Goal: Navigation & Orientation: Find specific page/section

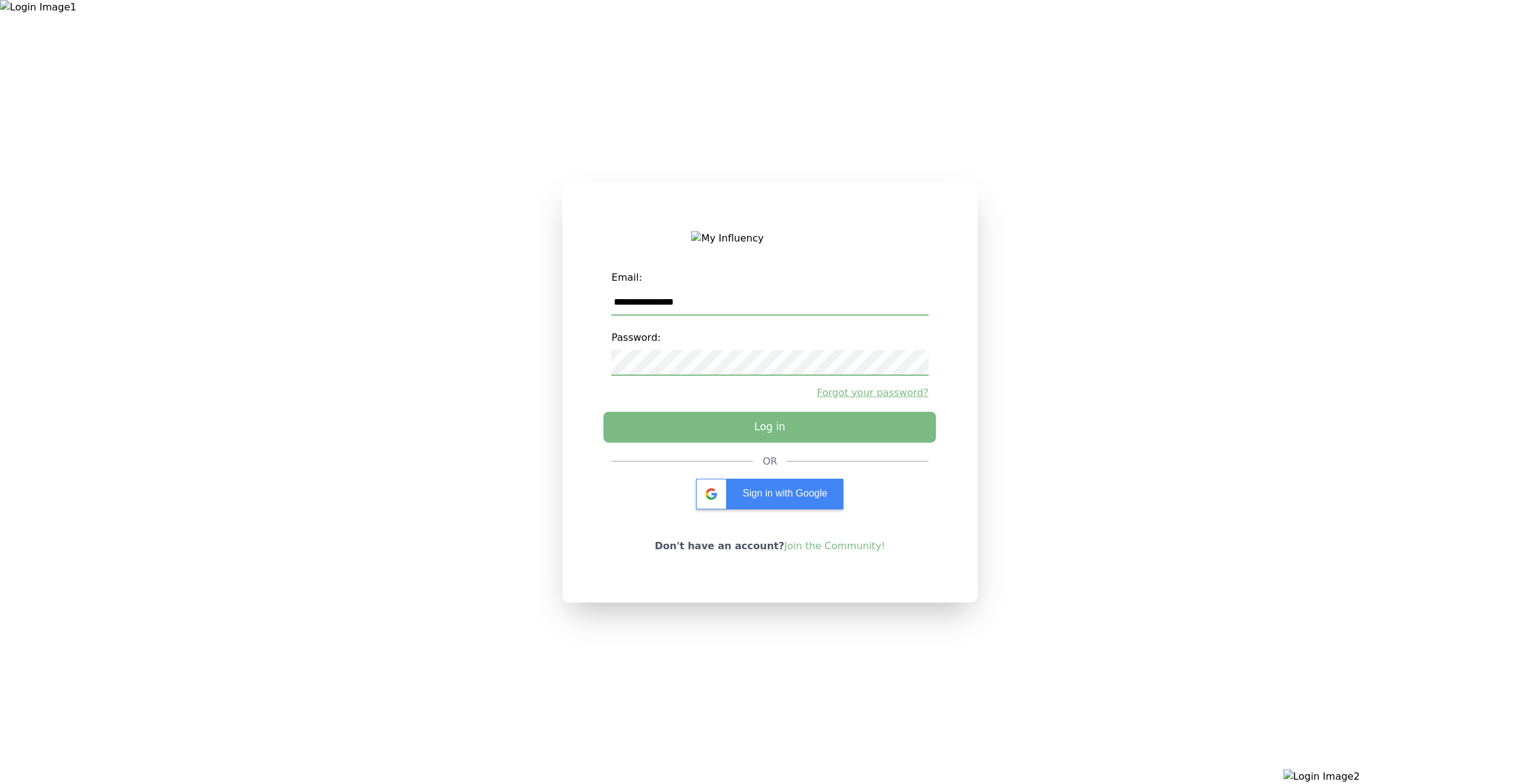
type input "**********"
click at [742, 442] on button "Log in" at bounding box center [769, 427] width 332 height 31
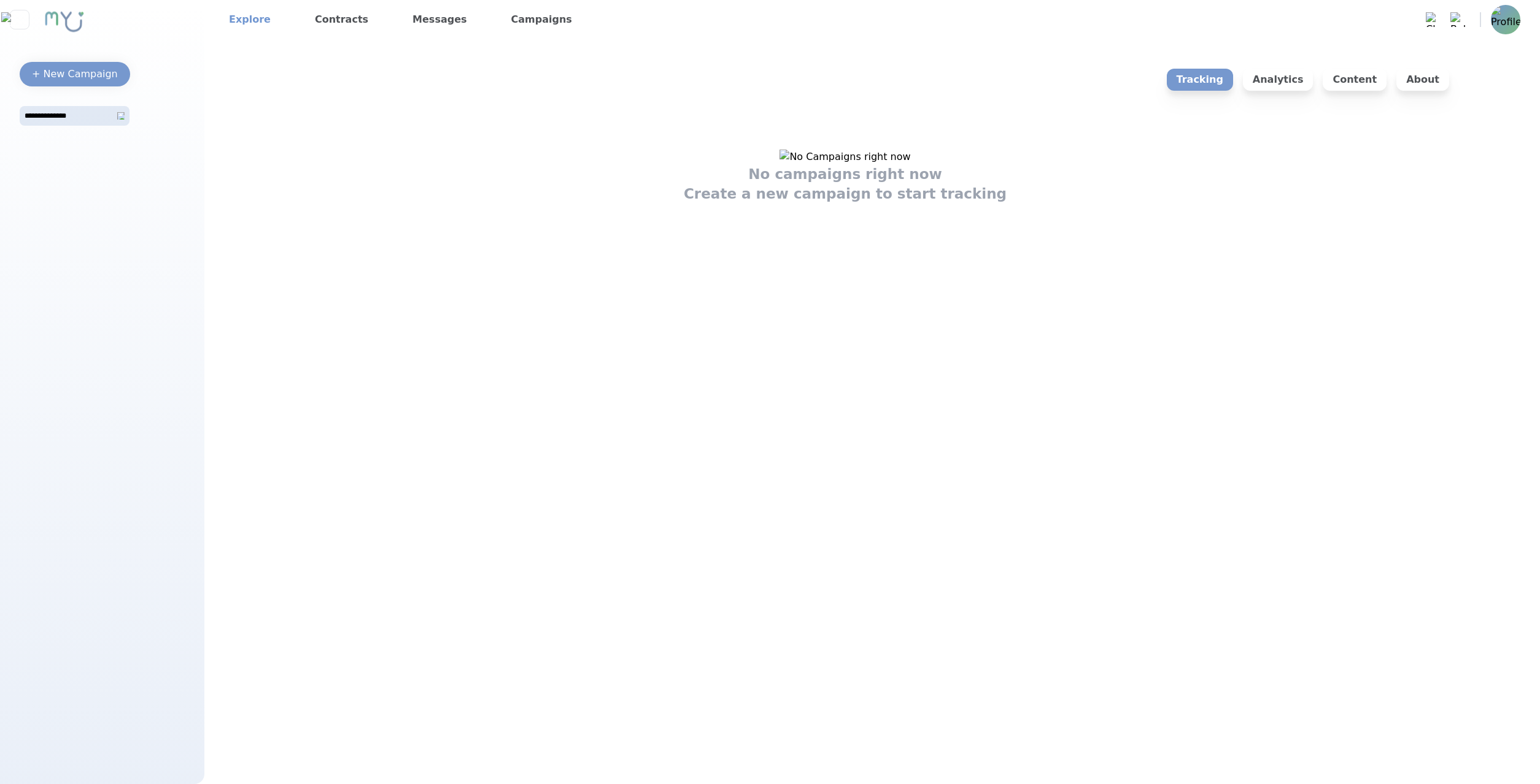
click at [234, 20] on link "Explore" at bounding box center [250, 20] width 52 height 20
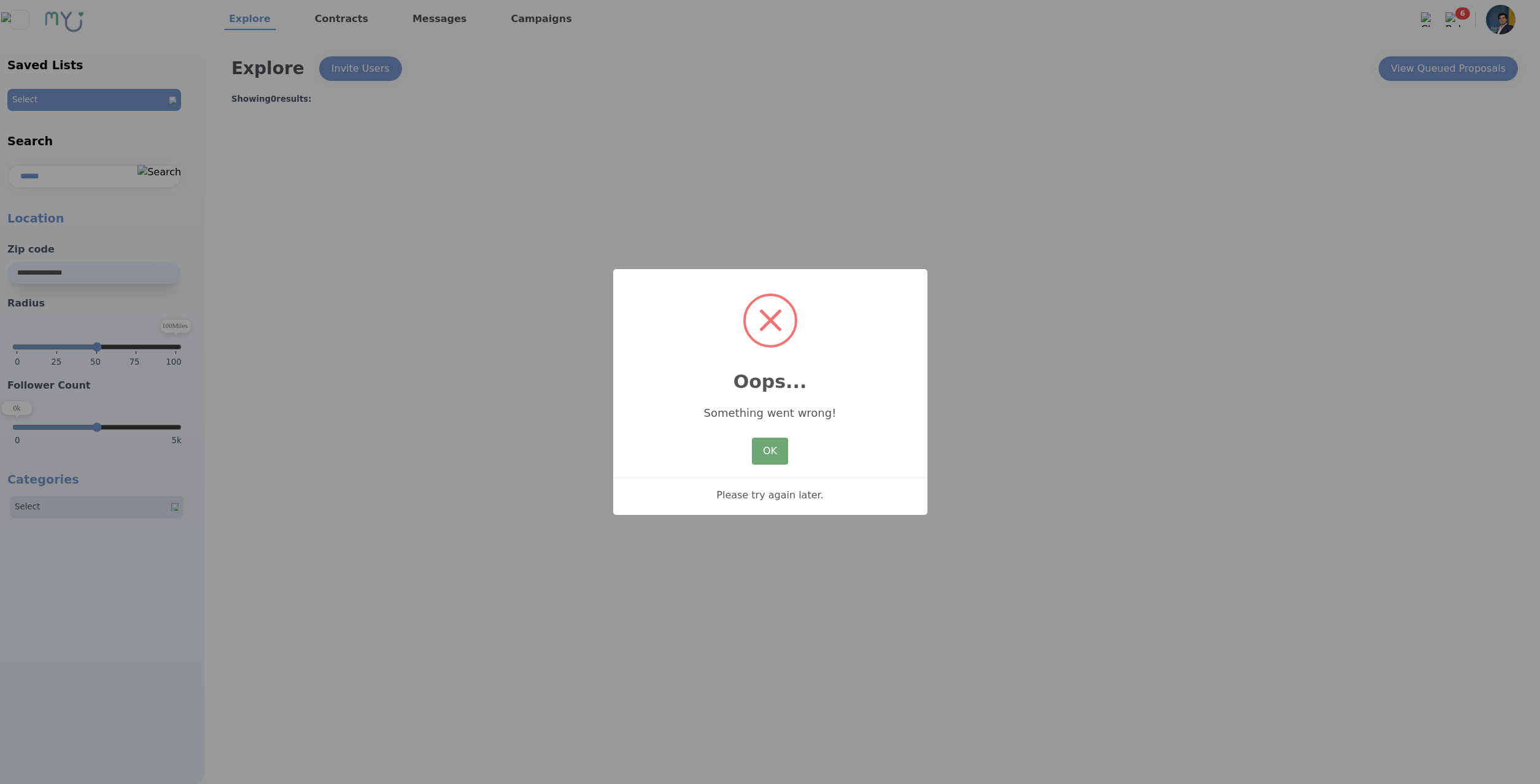
click at [773, 447] on button "OK" at bounding box center [770, 451] width 36 height 27
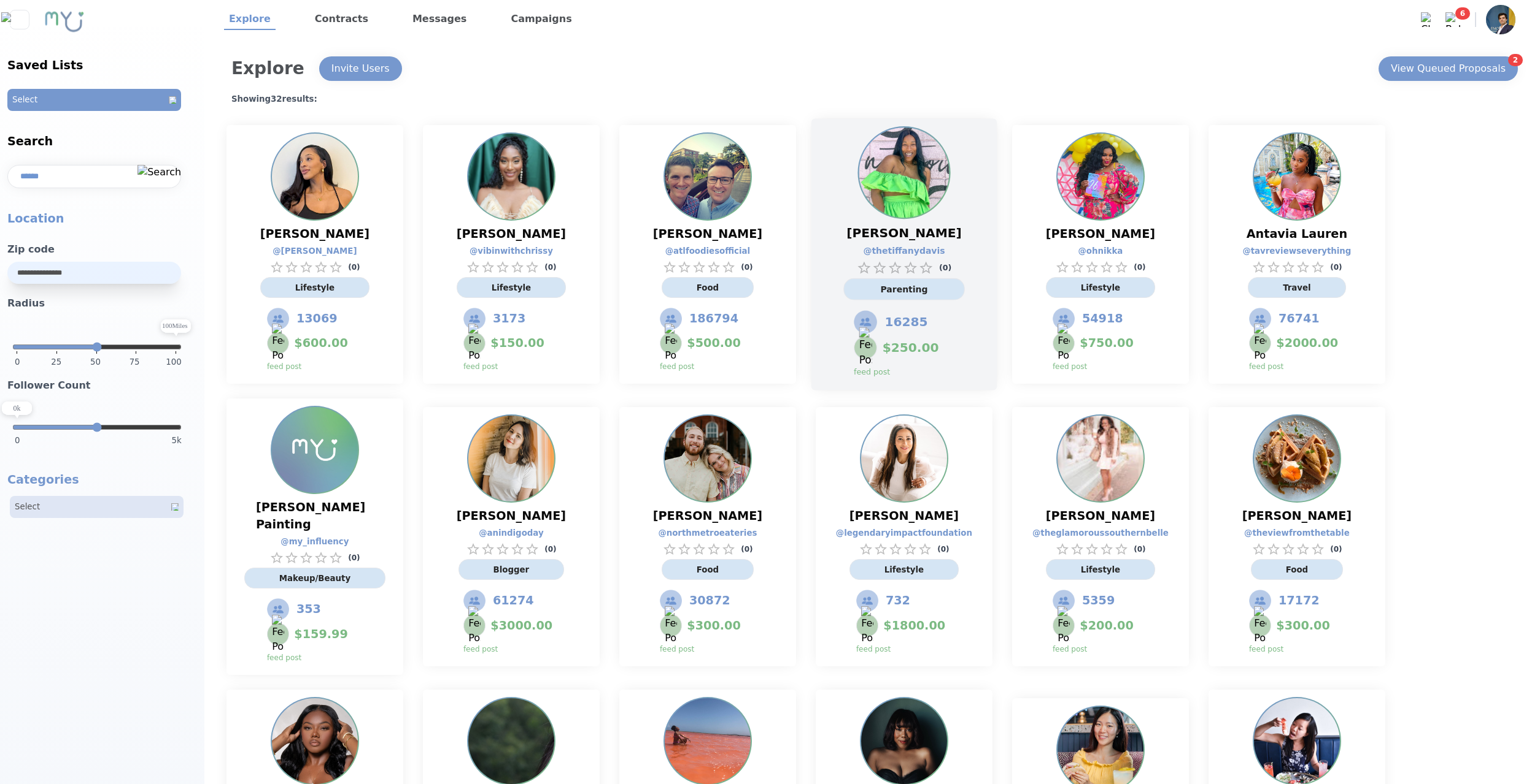
click at [987, 185] on div "Tiffany Brown @ thetiffanydavis ( 0 ) Parenting 16285 $ 250.00 feed post" at bounding box center [904, 254] width 186 height 272
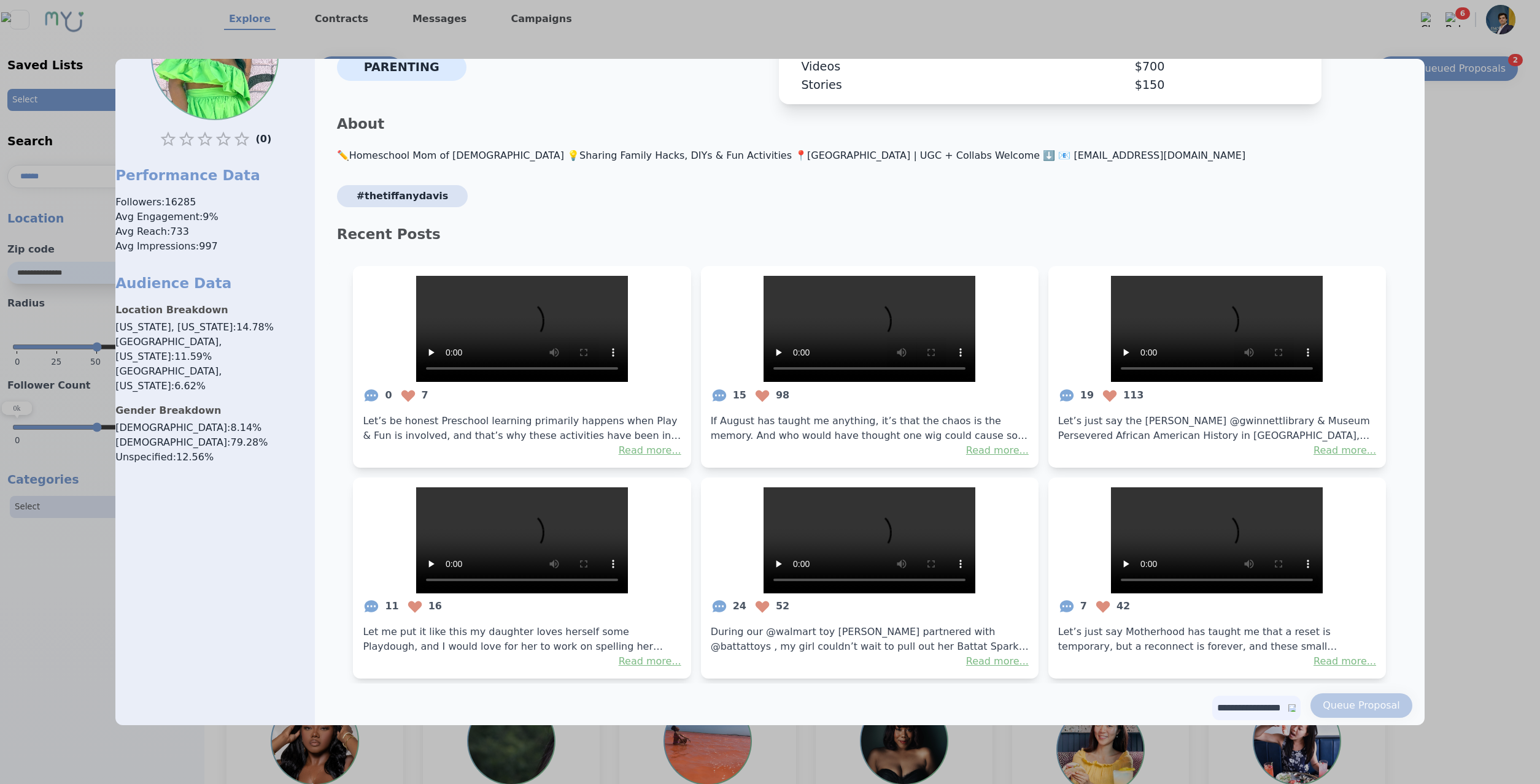
scroll to position [125, 0]
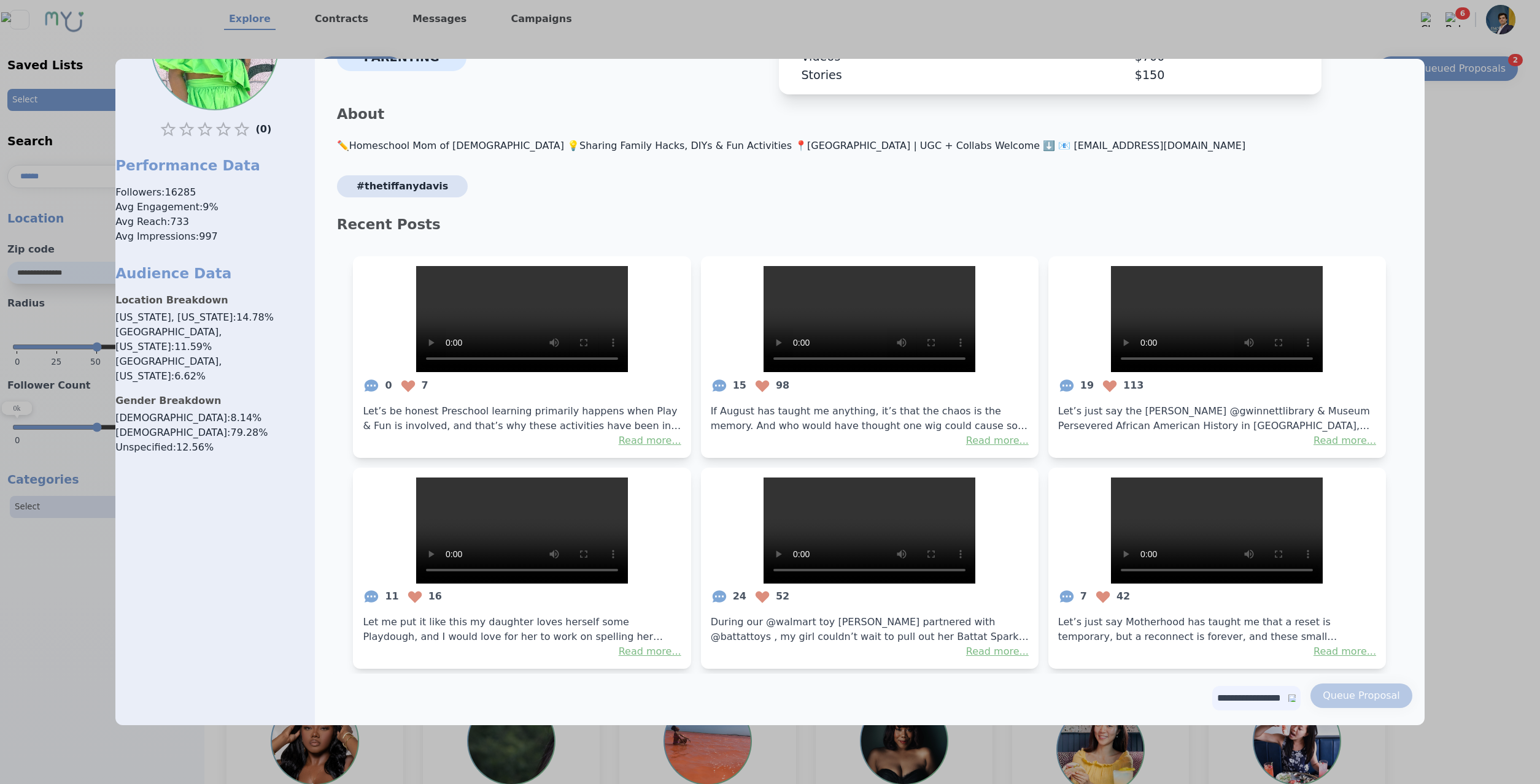
click at [1498, 305] on div at bounding box center [770, 392] width 1540 height 784
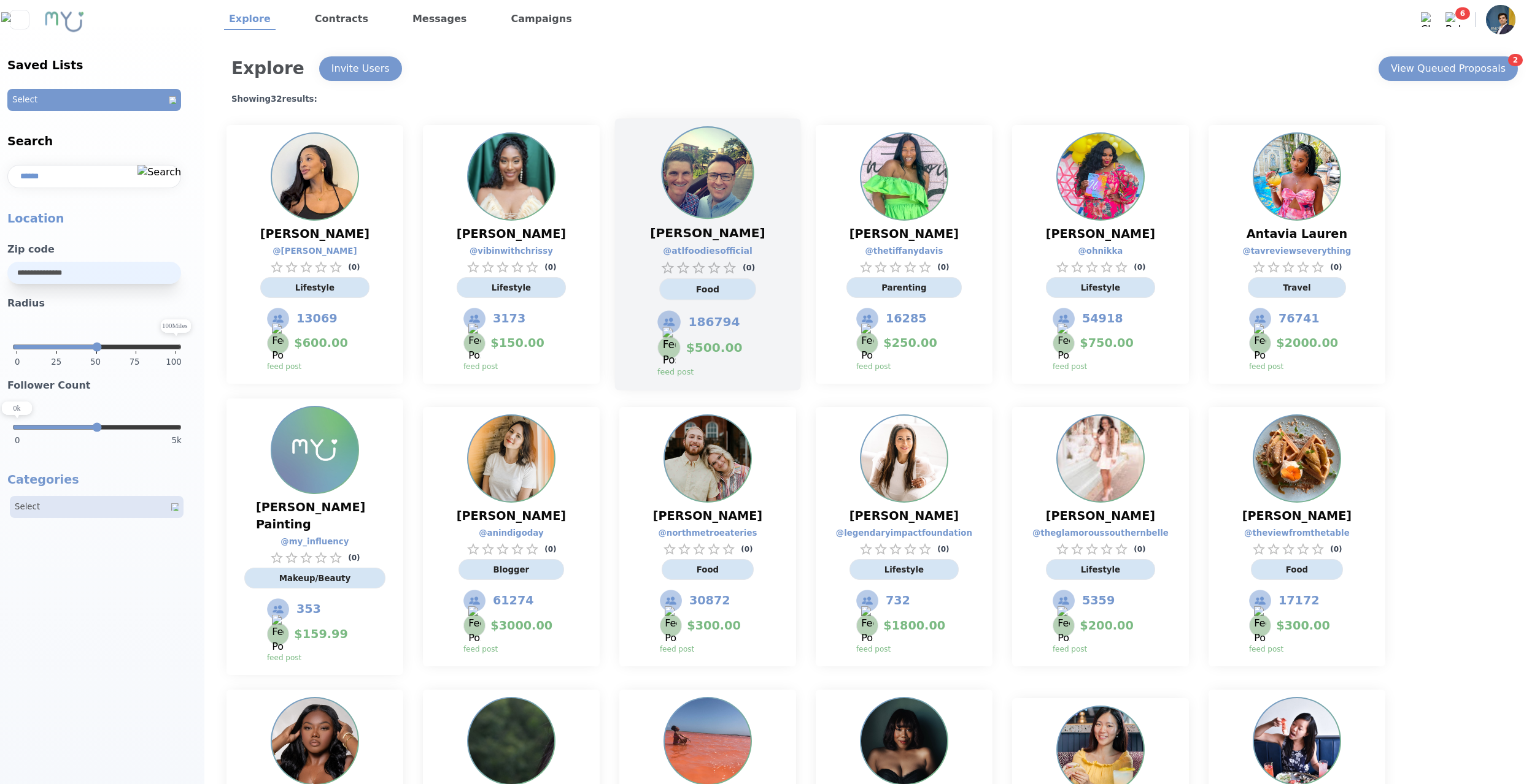
click at [773, 199] on div "Adam McCabe @ atlfoodiesofficial ( 0 ) Food 186794 $ 500.00 feed post" at bounding box center [708, 254] width 186 height 272
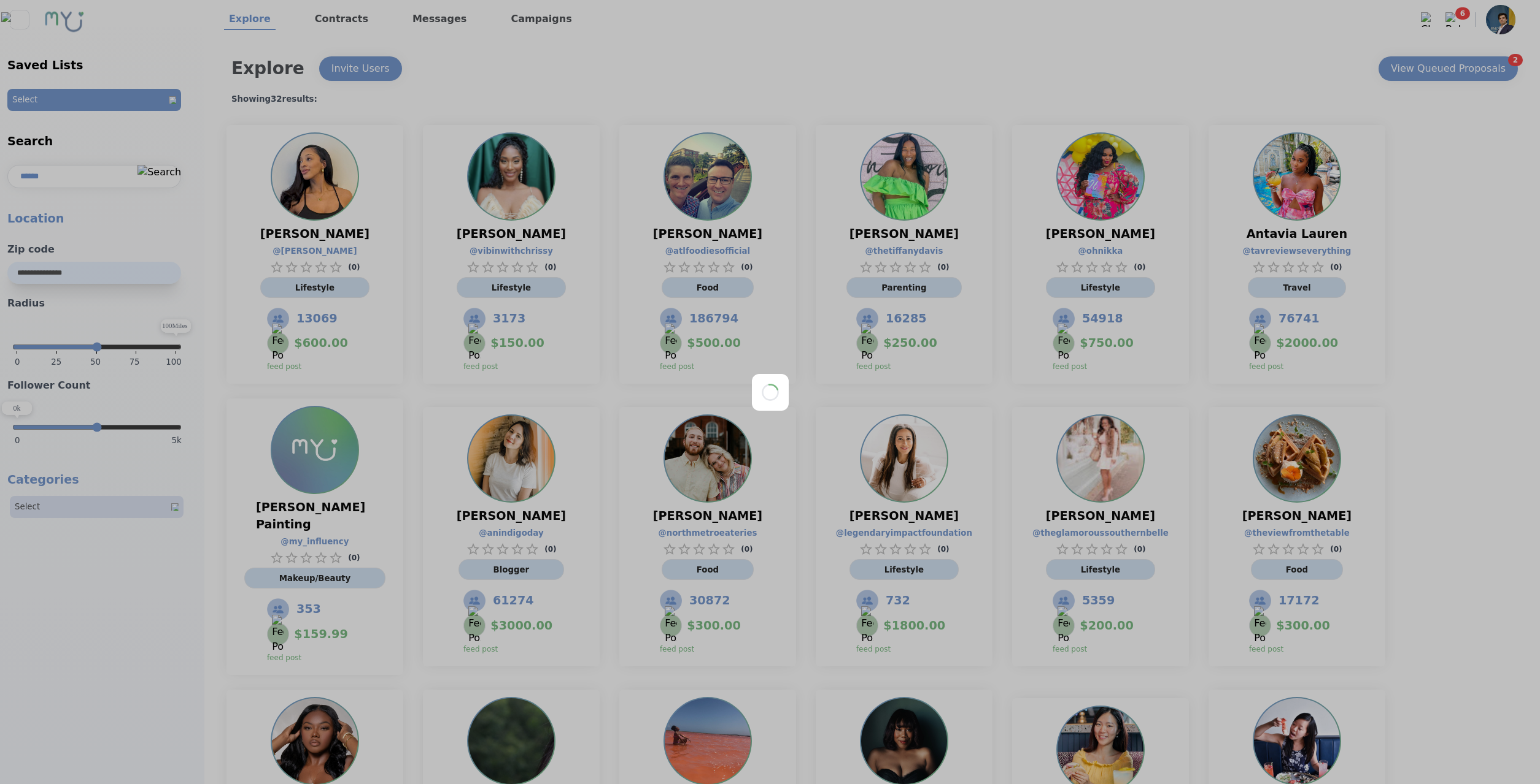
click at [79, 588] on div at bounding box center [770, 392] width 1540 height 784
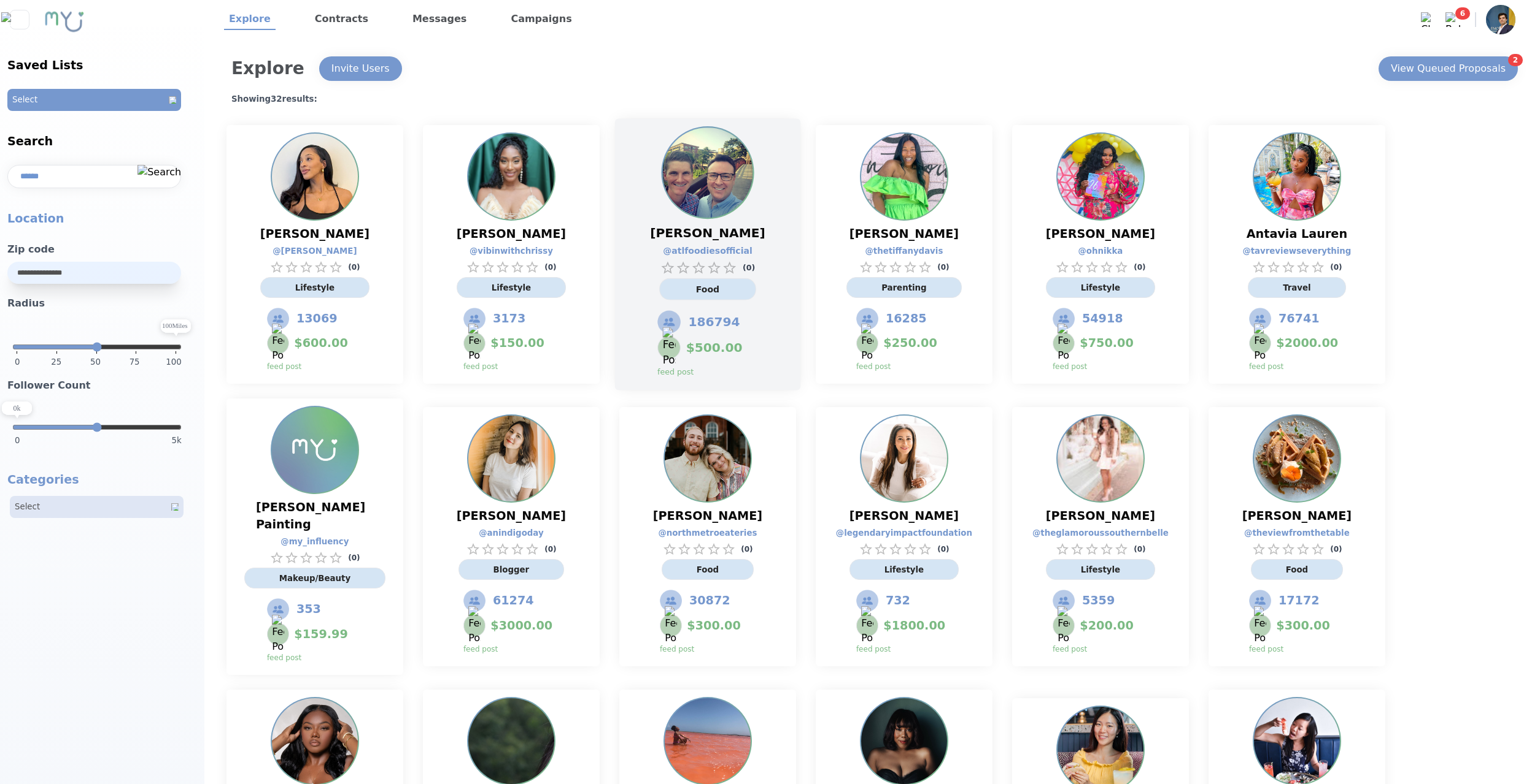
click at [767, 196] on div "Adam McCabe @ atlfoodiesofficial ( 0 ) Food 186794 $ 500.00 feed post" at bounding box center [708, 254] width 186 height 272
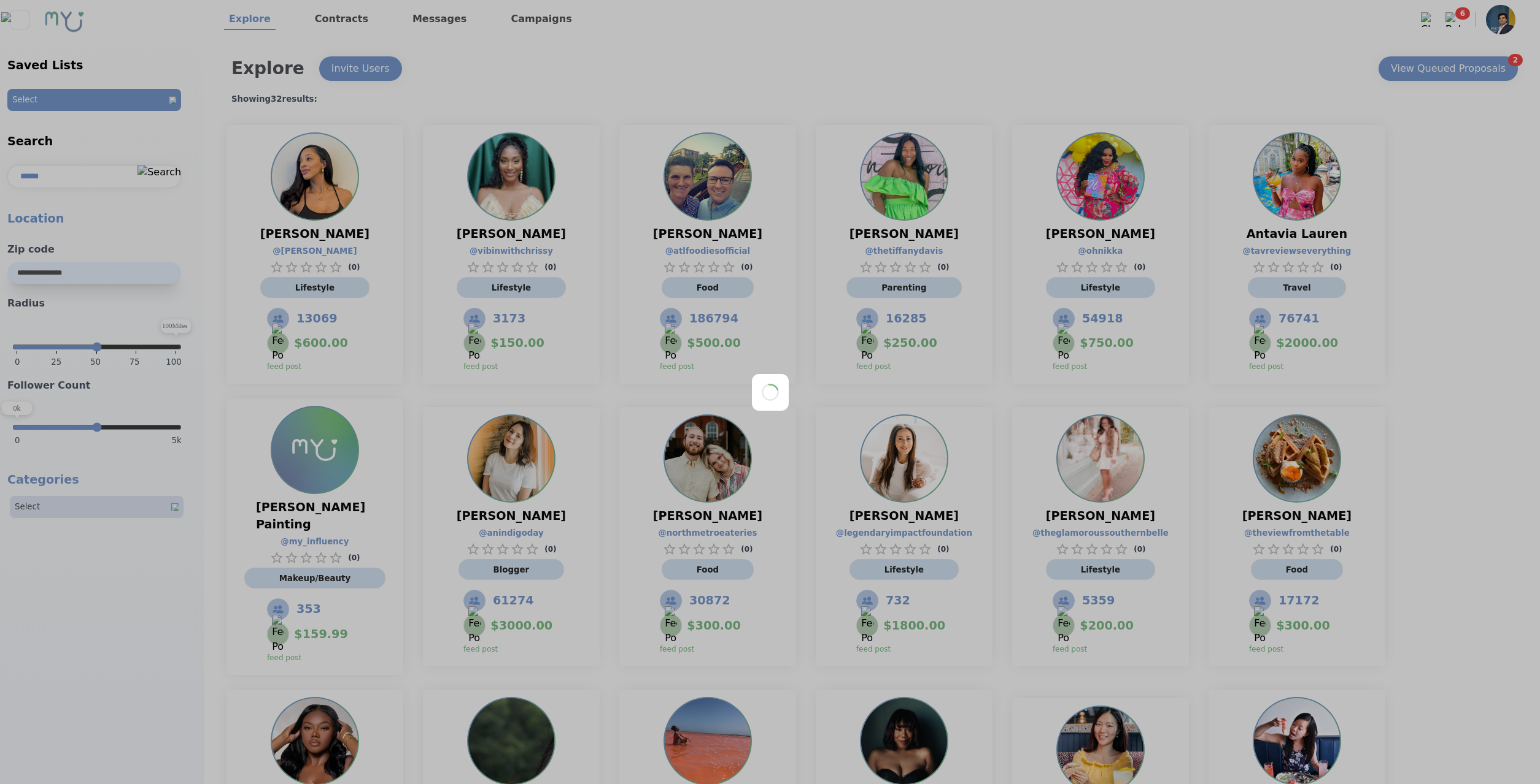
click at [812, 98] on div at bounding box center [770, 392] width 1540 height 784
